Goal: Information Seeking & Learning: Learn about a topic

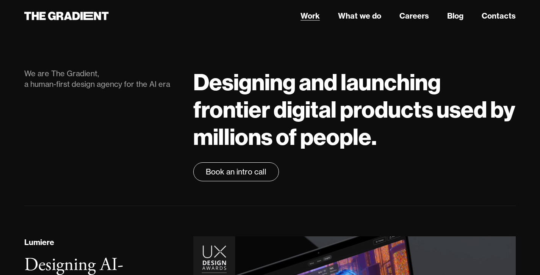
click at [307, 18] on link "Work" at bounding box center [310, 15] width 19 height 11
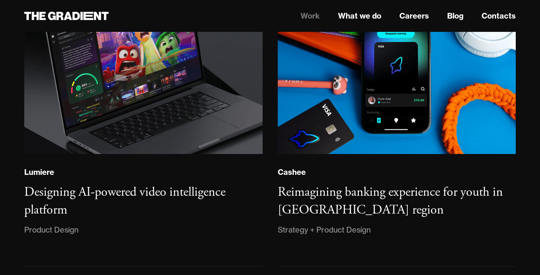
scroll to position [155, 0]
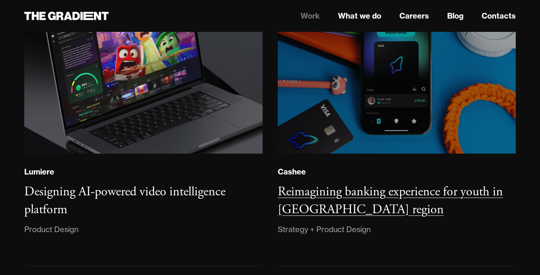
click at [327, 115] on img at bounding box center [396, 62] width 243 height 186
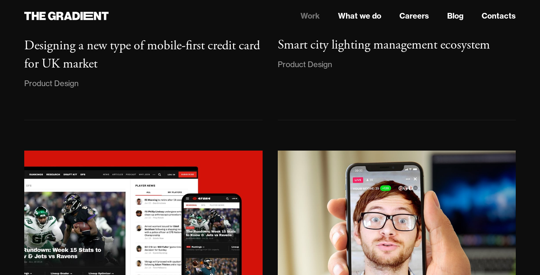
scroll to position [1755, 0]
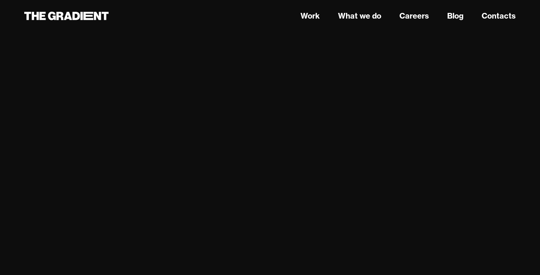
scroll to position [2544, 0]
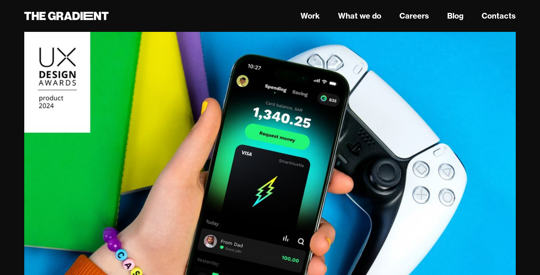
scroll to position [0, 0]
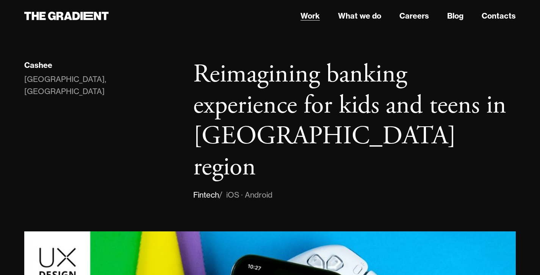
click at [310, 16] on link "Work" at bounding box center [310, 15] width 19 height 11
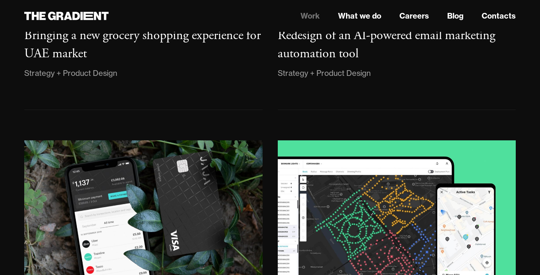
scroll to position [1348, 0]
